Goal: Ask a question

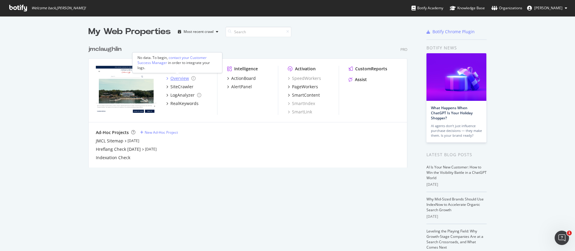
click at [175, 80] on div "Overview" at bounding box center [179, 78] width 19 height 6
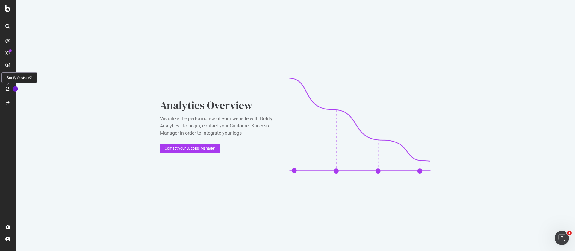
click at [7, 91] on icon at bounding box center [8, 89] width 4 height 5
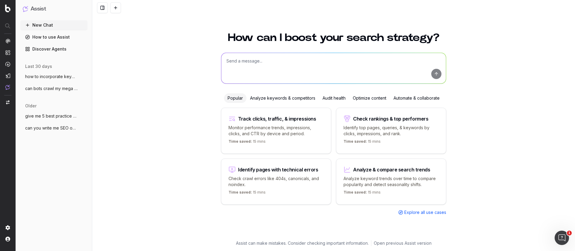
click at [235, 63] on textarea at bounding box center [333, 68] width 225 height 31
click at [295, 60] on textarea "please provide rich keywords for spring apparel and accessories" at bounding box center [333, 68] width 225 height 31
click at [375, 62] on textarea "please provide rich keywords for womens spring apparel and accessories" at bounding box center [333, 68] width 225 height 31
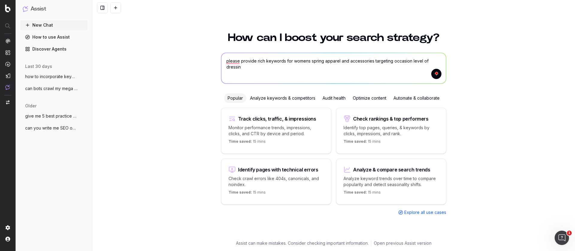
type textarea "please provide rich keywords for womens spring apparel and accessories targetin…"
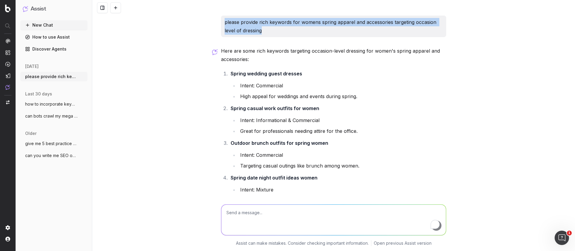
drag, startPoint x: 259, startPoint y: 30, endPoint x: 221, endPoint y: 24, distance: 38.4
click at [225, 24] on p "please provide rich keywords for womens spring apparel and accessories targetin…" at bounding box center [334, 26] width 218 height 17
copy p "please provide rich keywords for womens spring apparel and accessories targetin…"
